Goal: Information Seeking & Learning: Learn about a topic

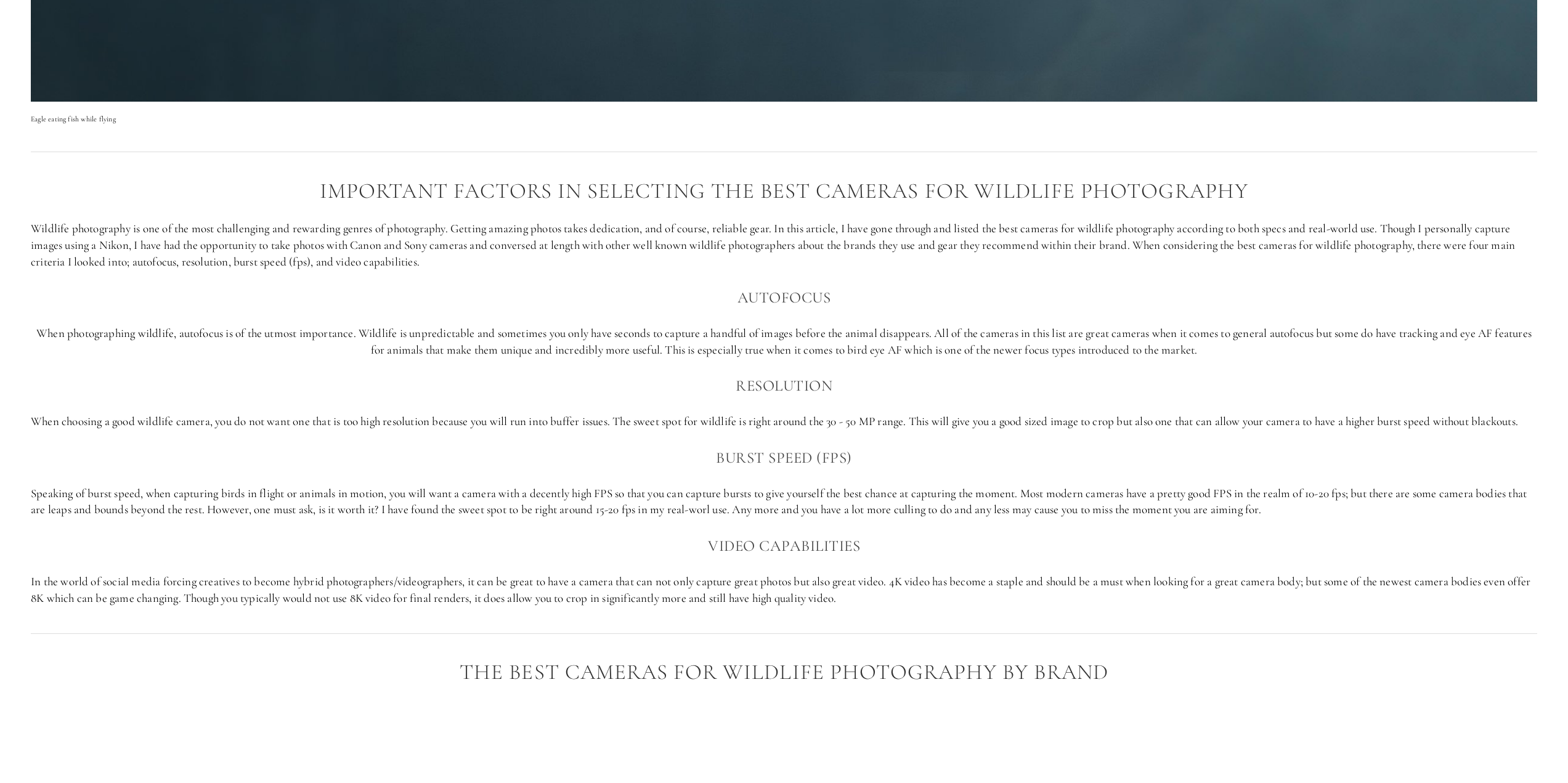
scroll to position [1109, 0]
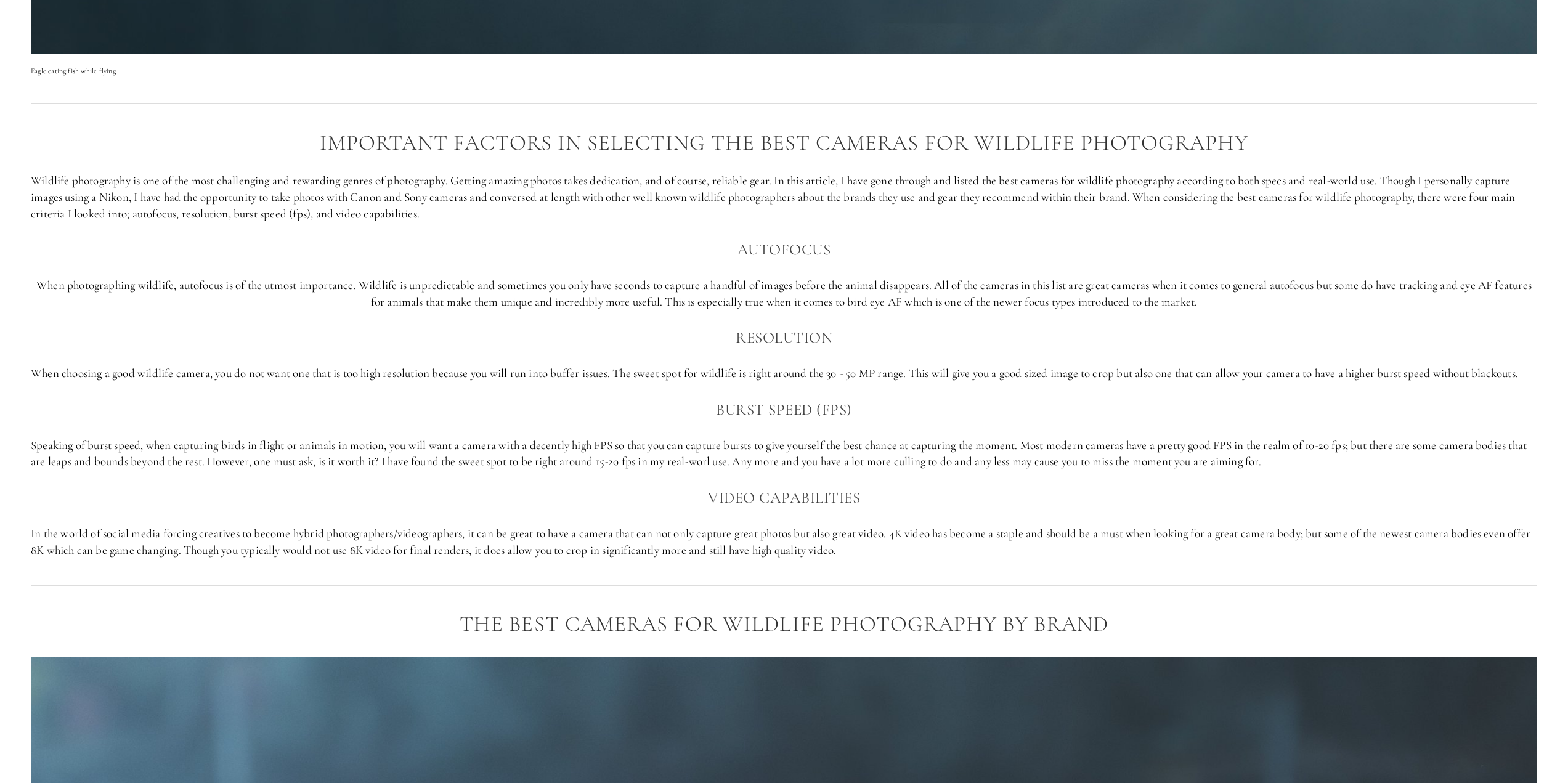
click at [993, 412] on div "Important factors in selecting the best cameras for Wildlife photography Wildli…" at bounding box center [784, 344] width 1507 height 427
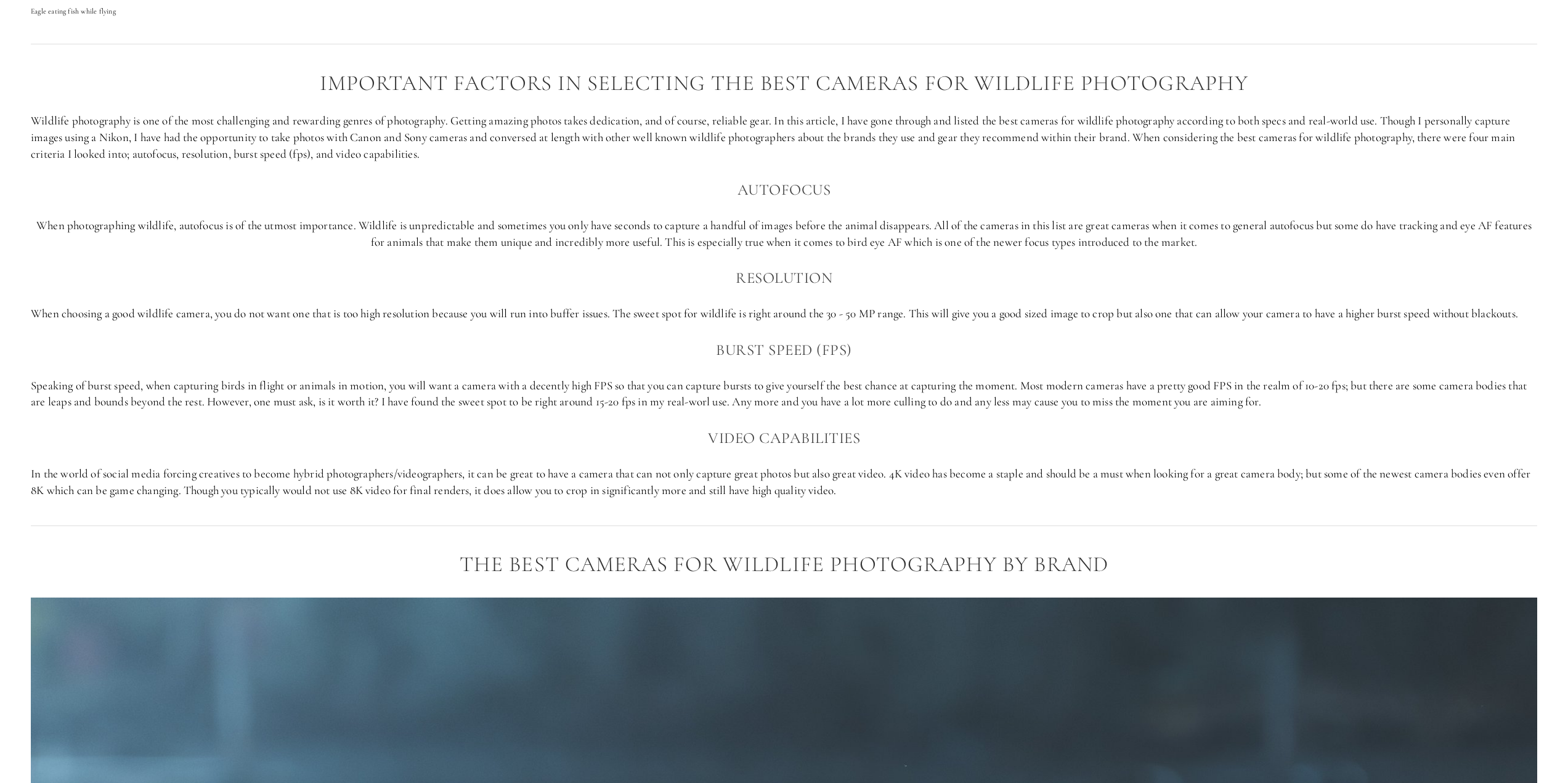
scroll to position [1170, 0]
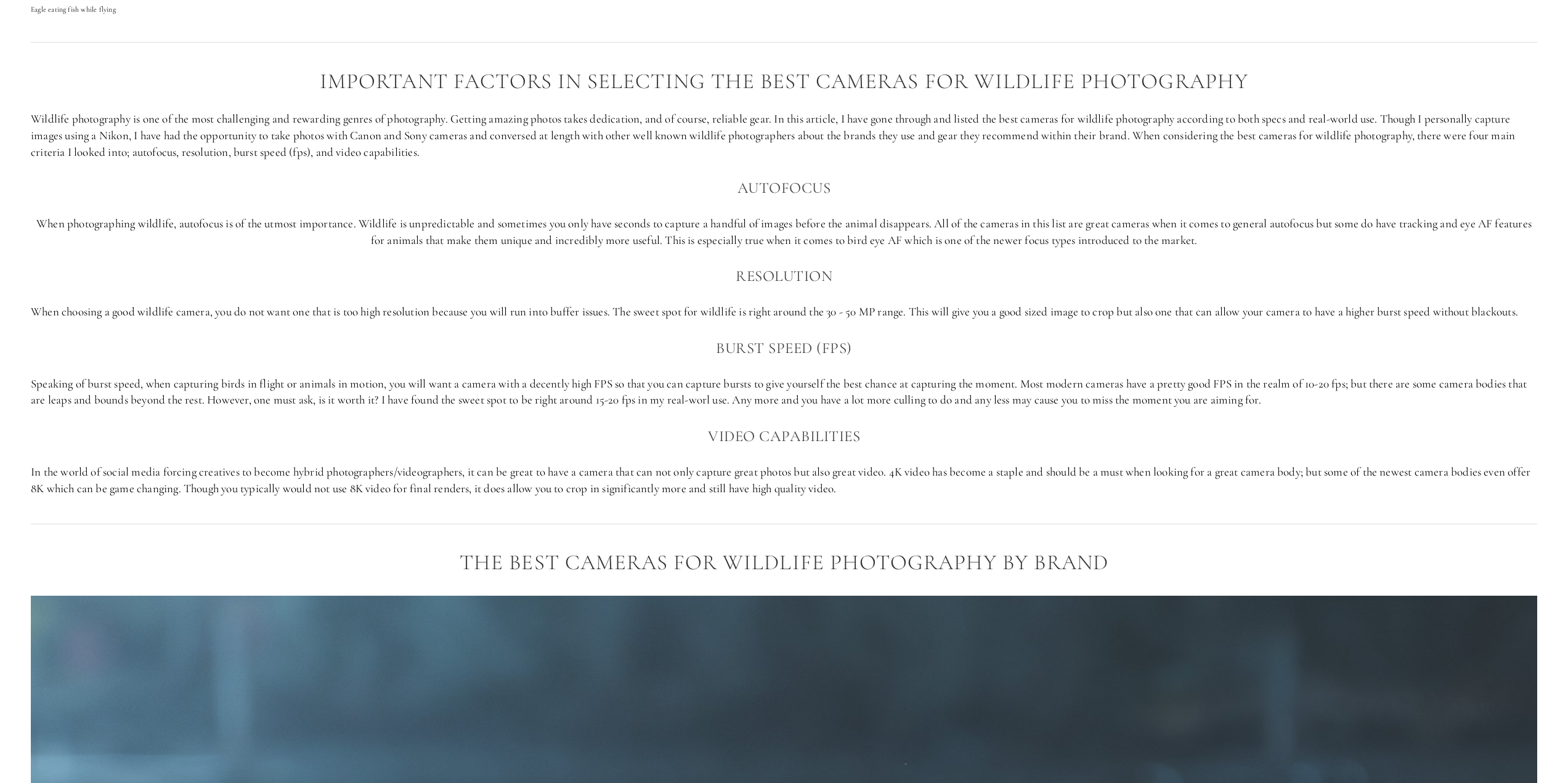
click at [941, 342] on div "Important factors in selecting the best cameras for Wildlife photography Wildli…" at bounding box center [784, 283] width 1507 height 427
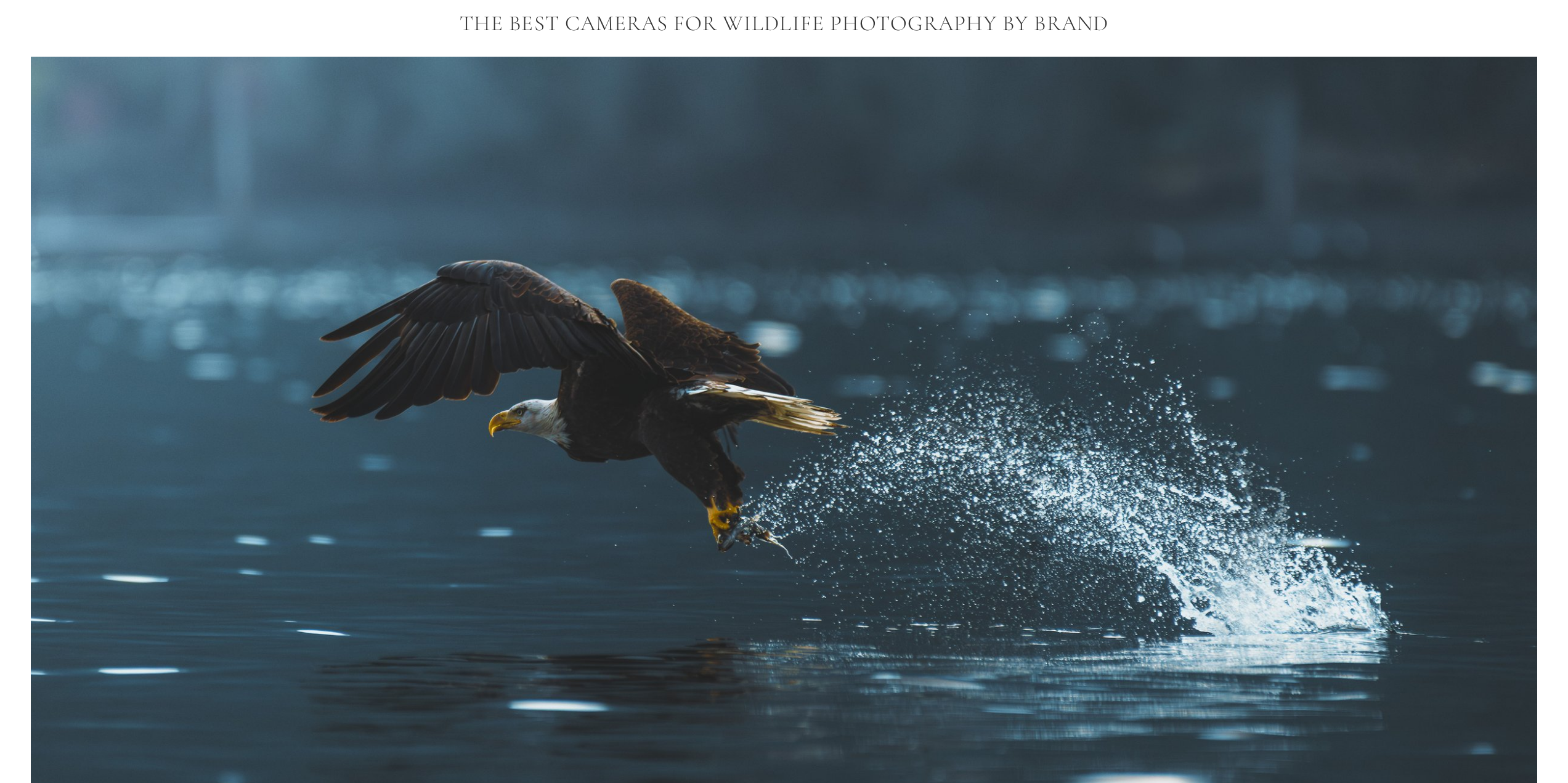
scroll to position [1725, 0]
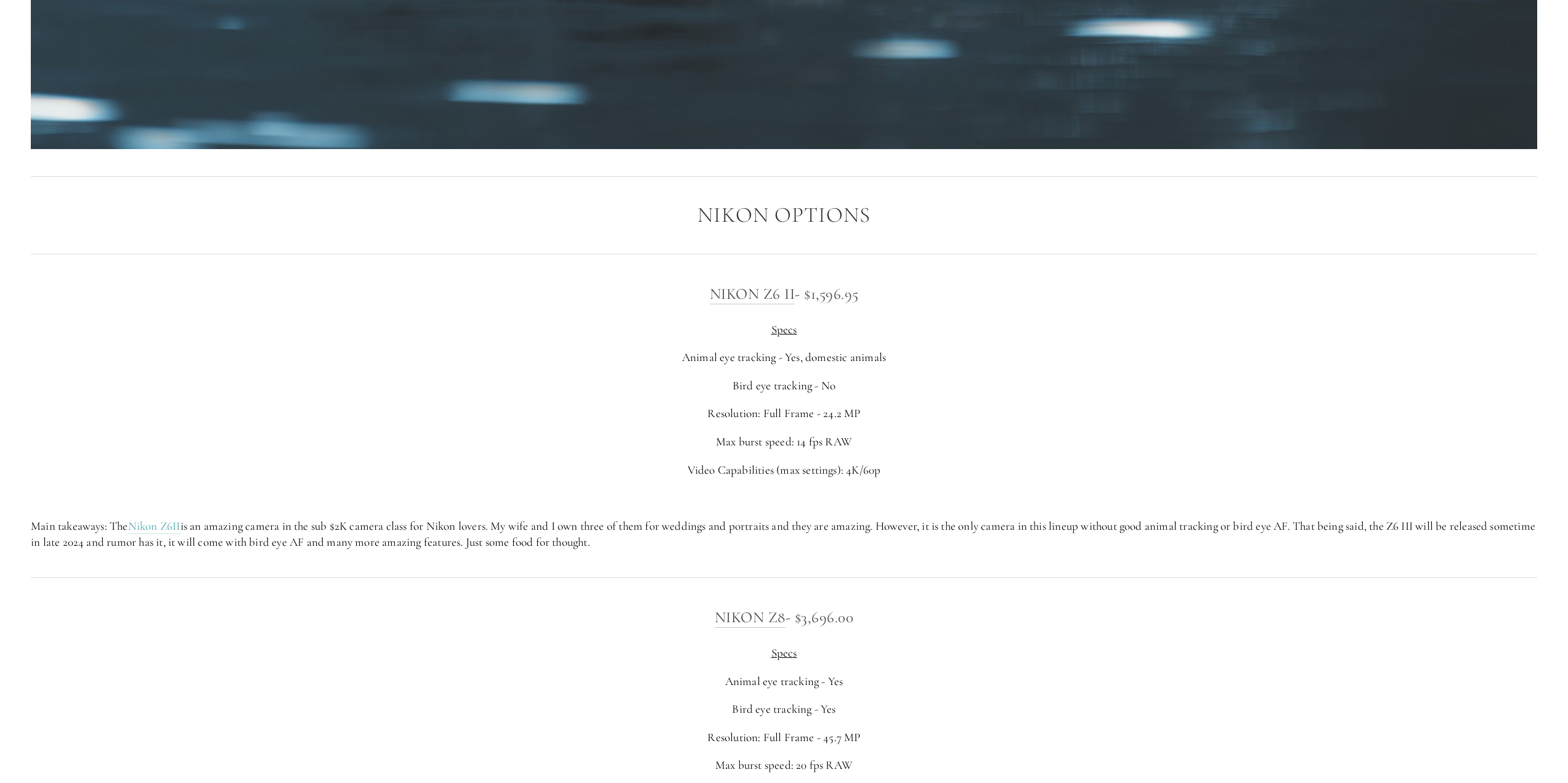
click at [1009, 355] on div "Nikon Z6 II - $1,596.95 Specs Animal eye tracking - Yes, domestic animals Bird …" at bounding box center [784, 416] width 1507 height 269
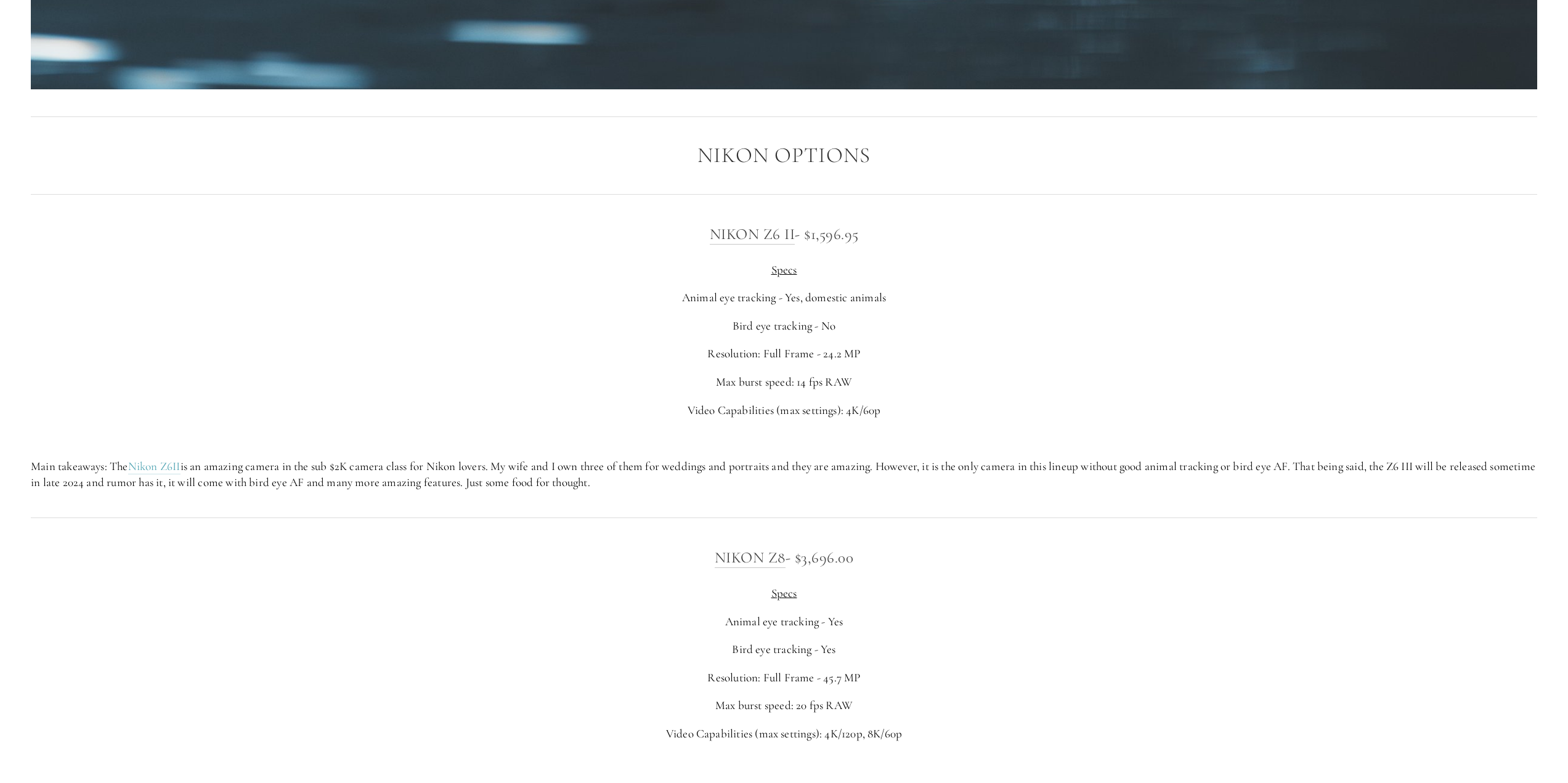
scroll to position [2526, 0]
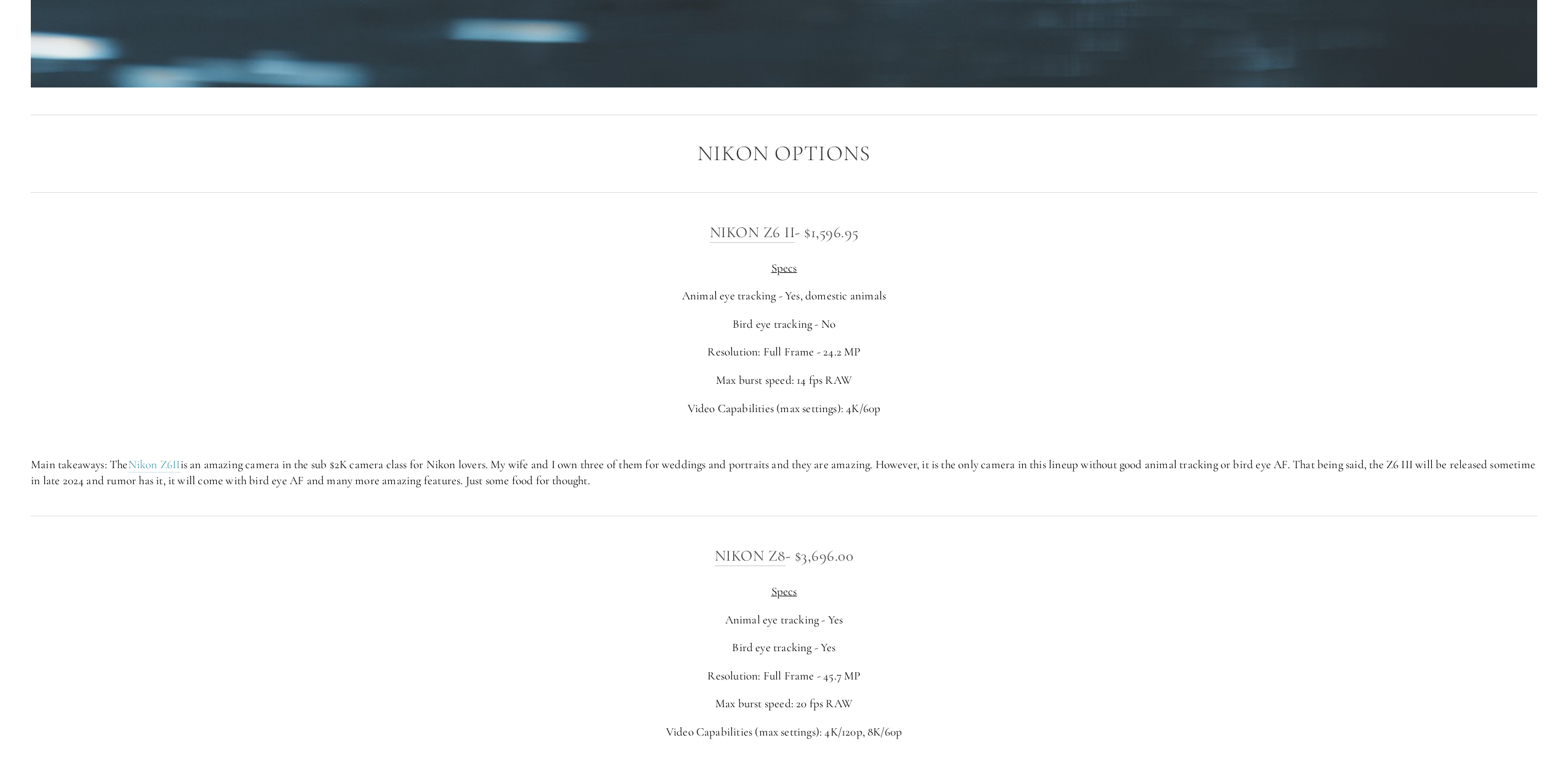
click at [975, 333] on p "Bird eye tracking - No" at bounding box center [784, 324] width 1507 height 17
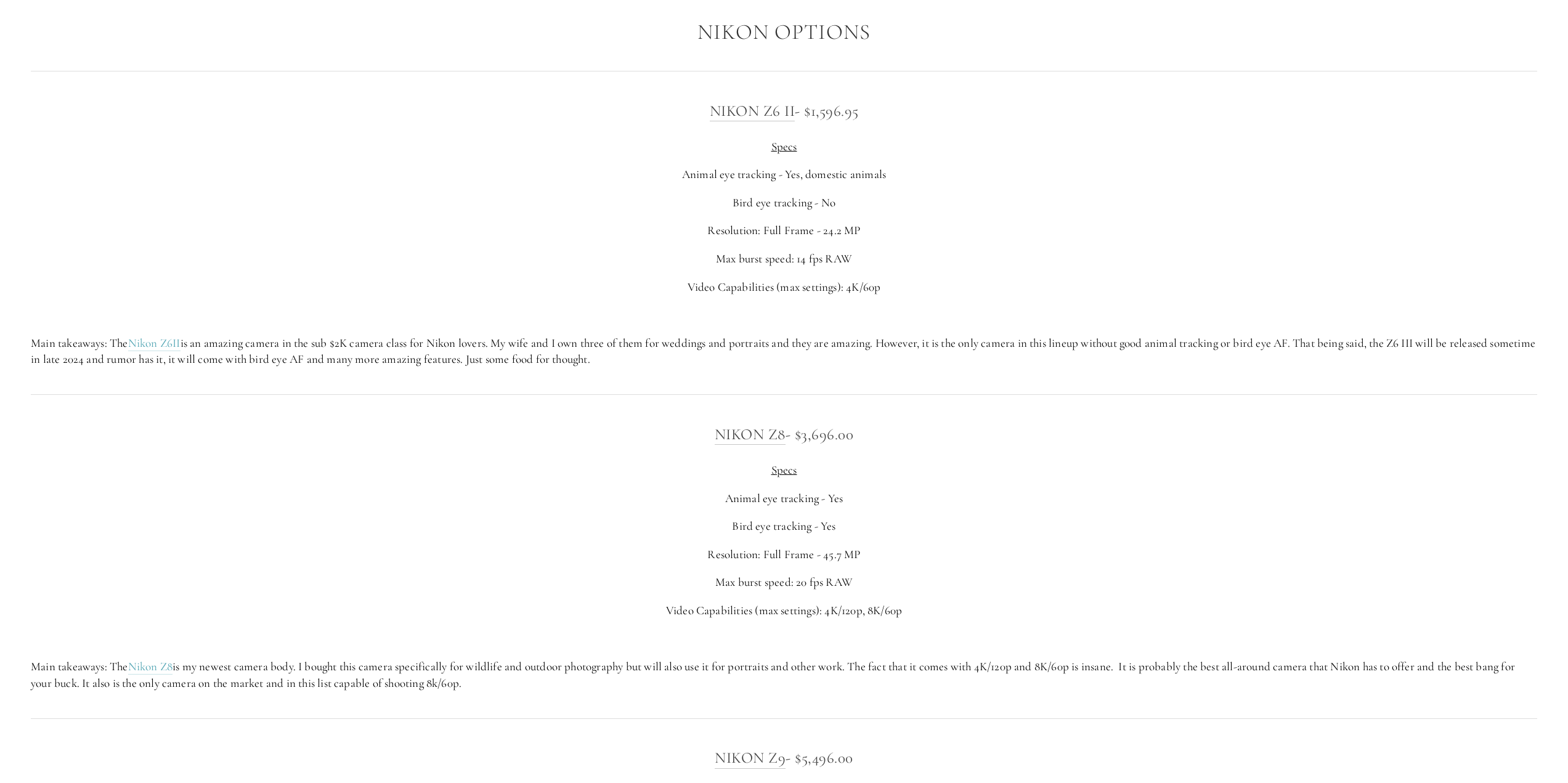
scroll to position [2650, 0]
click at [963, 321] on p at bounding box center [784, 313] width 1507 height 17
click at [949, 376] on div "Nikon Z6 II - $1,596.95 Specs Animal eye tracking - Yes, domestic animals Bird …" at bounding box center [784, 231] width 1527 height 290
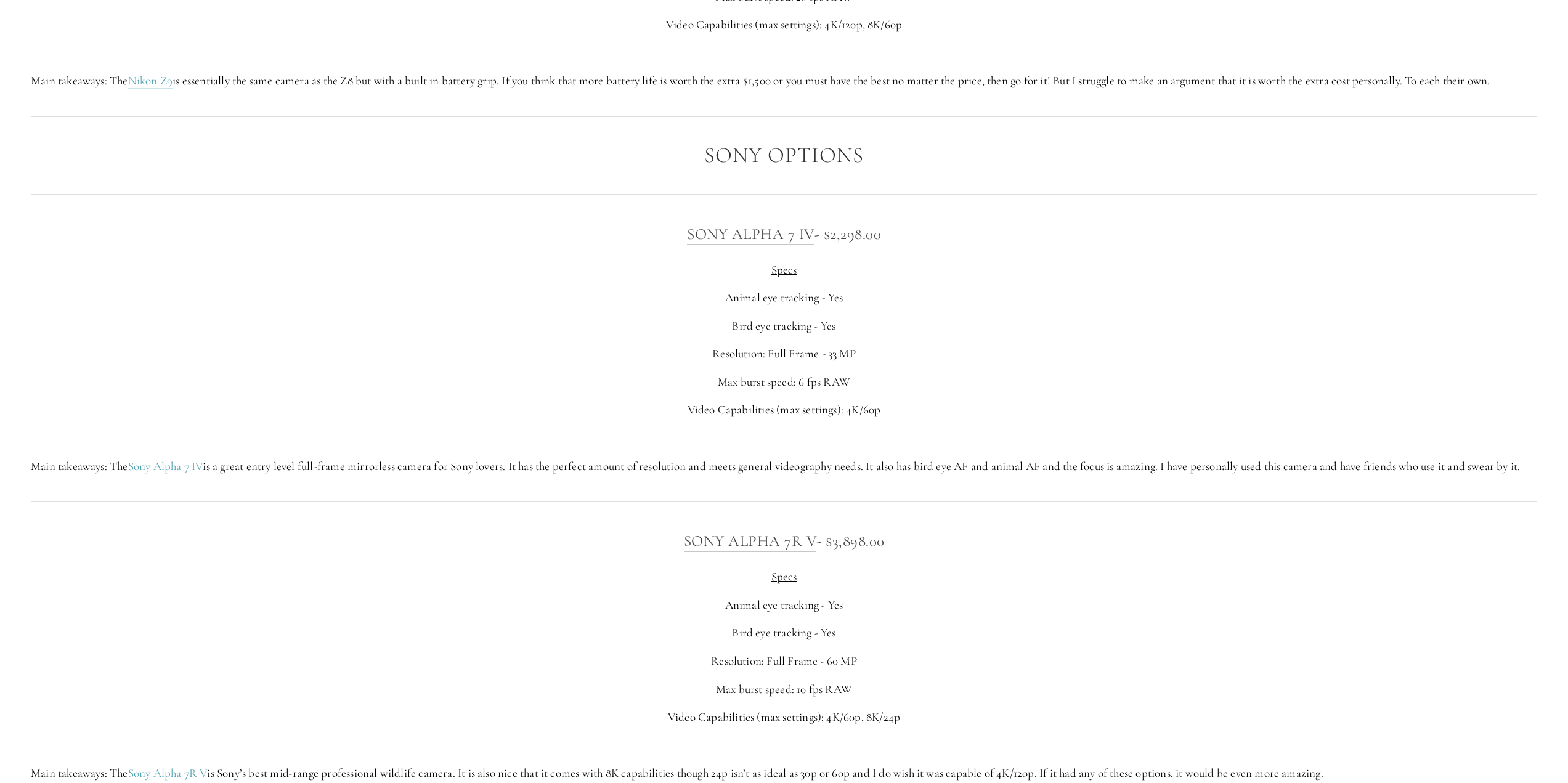
scroll to position [3574, 0]
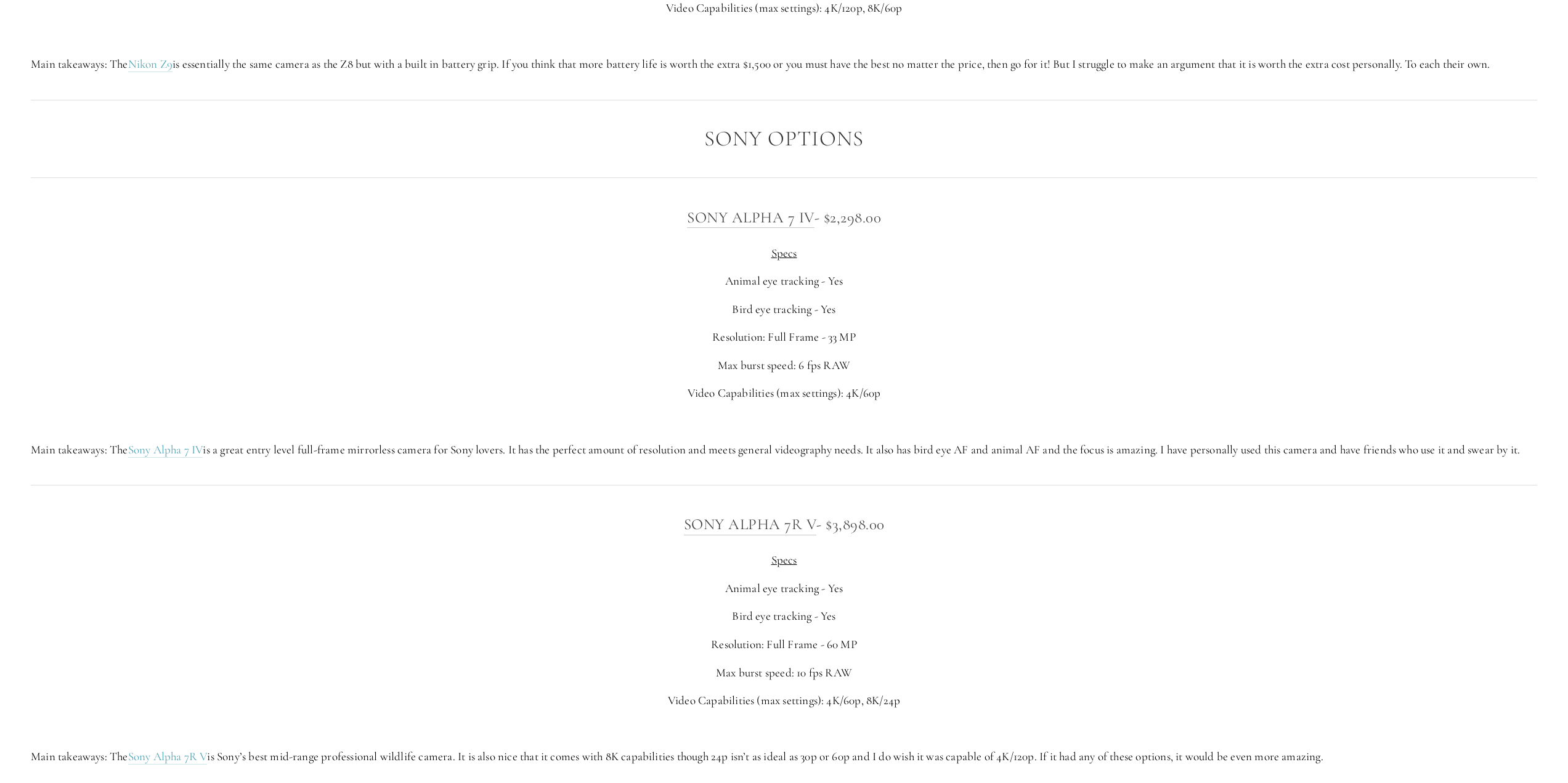
click at [927, 368] on div "Sony Alpha 7 IV - $2,298.00 Specs Animal eye tracking - Yes Bird eye tracking -…" at bounding box center [784, 331] width 1507 height 253
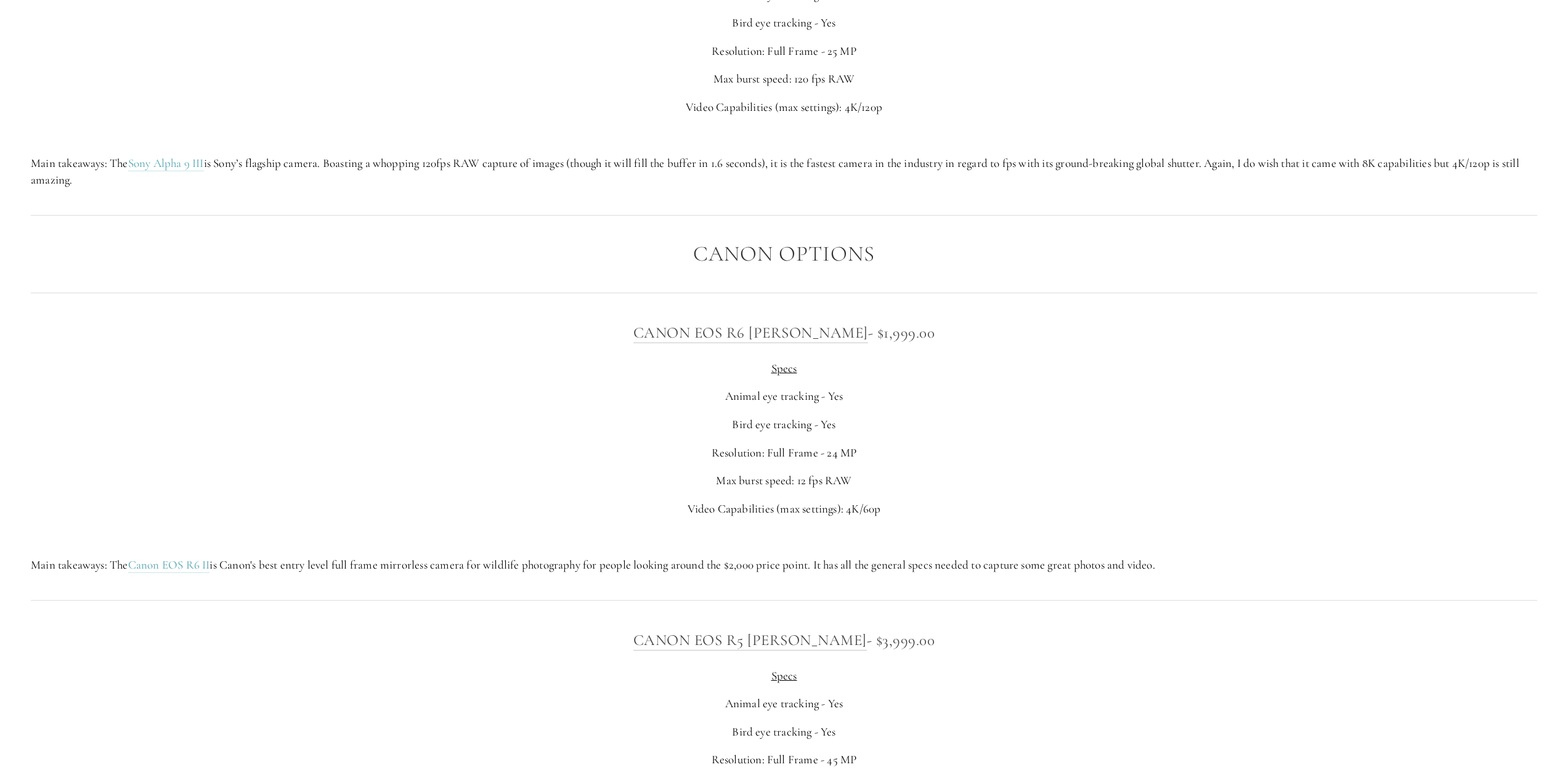
scroll to position [4559, 0]
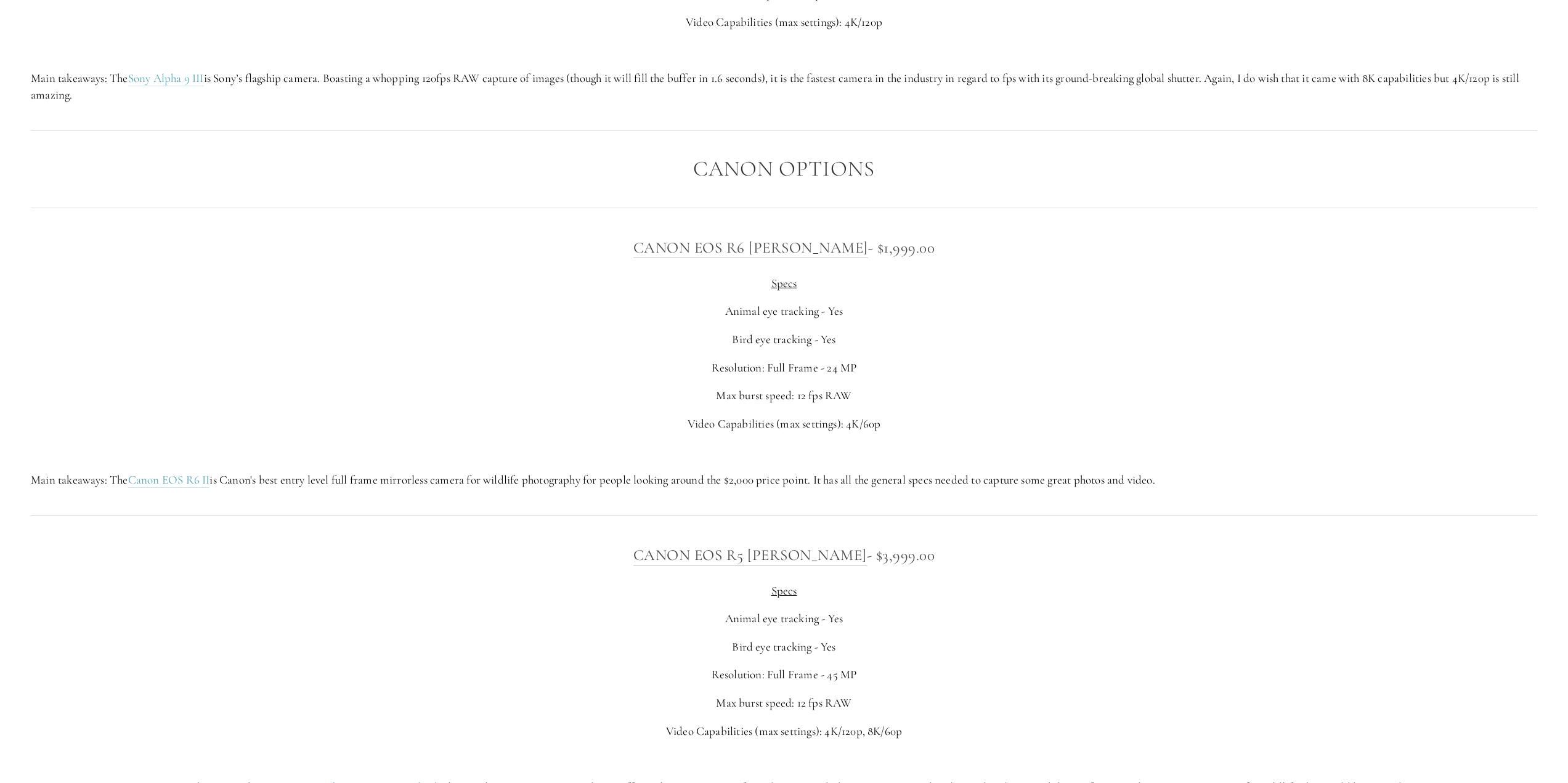
click at [955, 353] on div "Canon EOS R6 [PERSON_NAME] - $1,999.00 Specs Animal eye tracking - Yes Bird eye…" at bounding box center [784, 361] width 1507 height 253
click at [963, 320] on p "Animal eye tracking - Yes" at bounding box center [784, 311] width 1507 height 17
click at [757, 258] on link "Canon EOS R6 [PERSON_NAME]" at bounding box center [750, 249] width 234 height 20
